Goal: Task Accomplishment & Management: Use online tool/utility

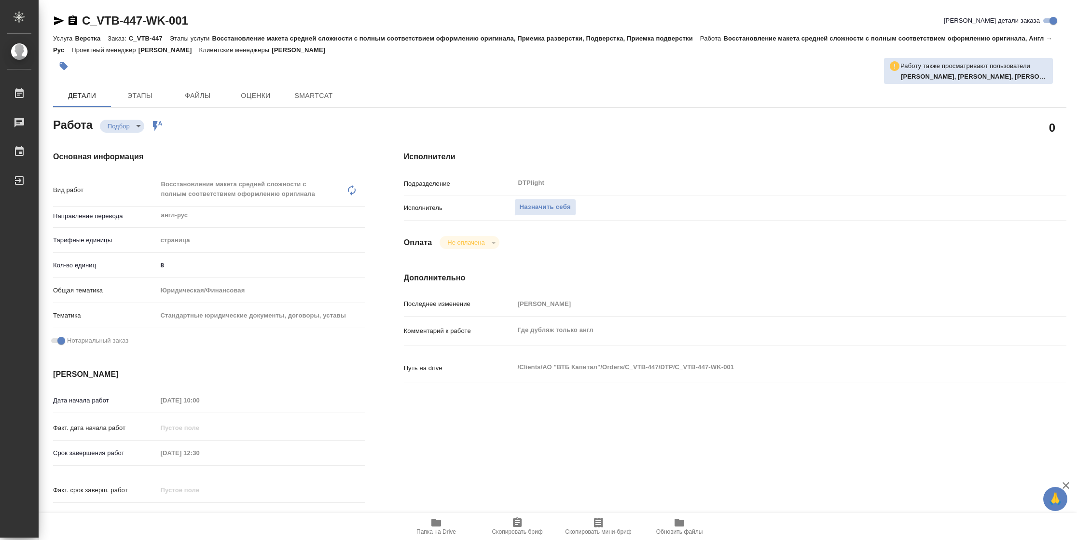
click at [445, 526] on span "Папка на Drive" at bounding box center [435, 526] width 69 height 18
type textarea "x"
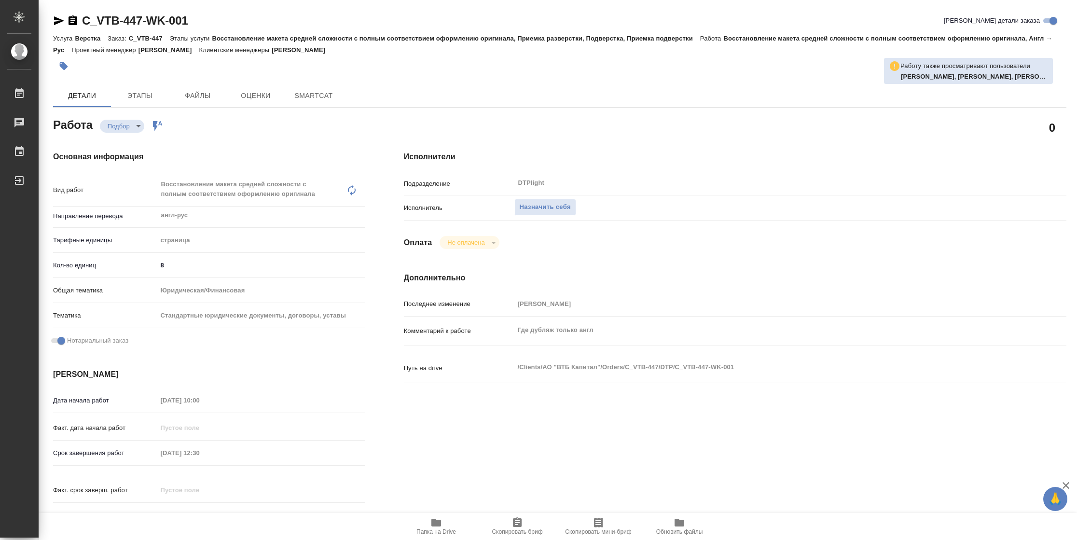
type textarea "x"
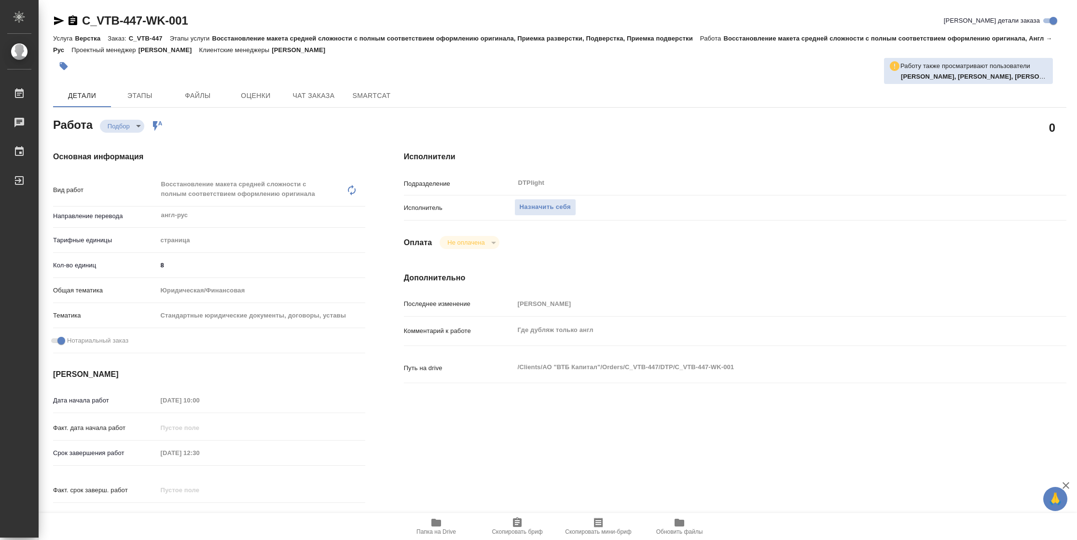
type textarea "x"
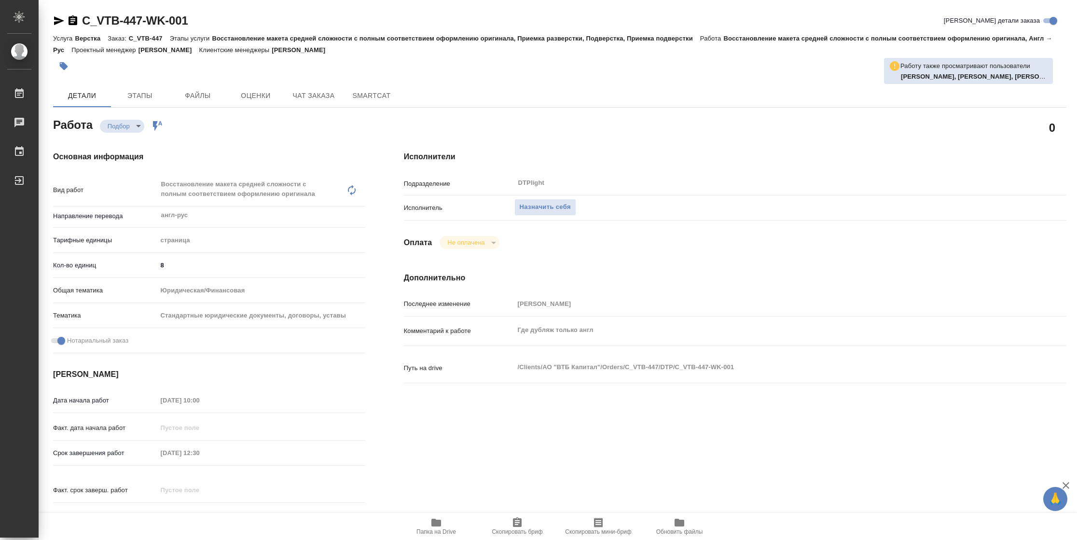
type textarea "x"
